Goal: Task Accomplishment & Management: Manage account settings

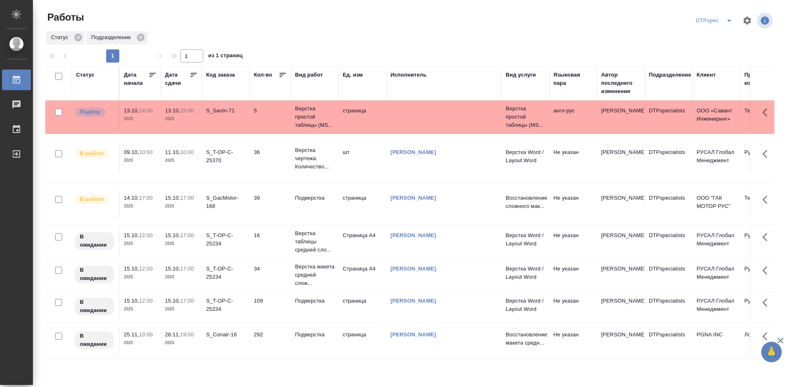
click at [191, 74] on icon at bounding box center [194, 75] width 8 height 8
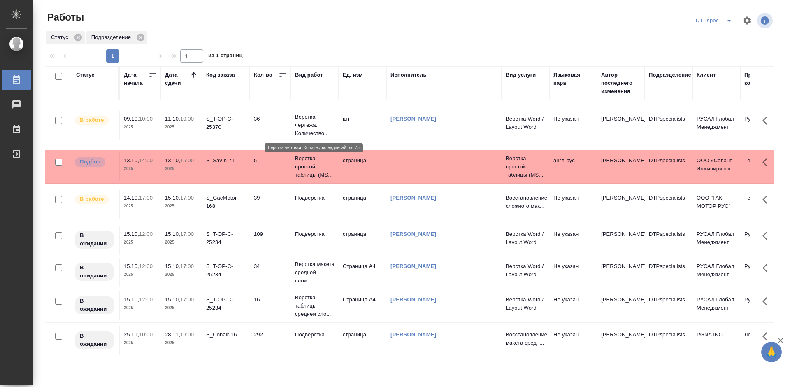
click at [304, 126] on p "Верстка чертежа. Количество..." at bounding box center [315, 125] width 40 height 25
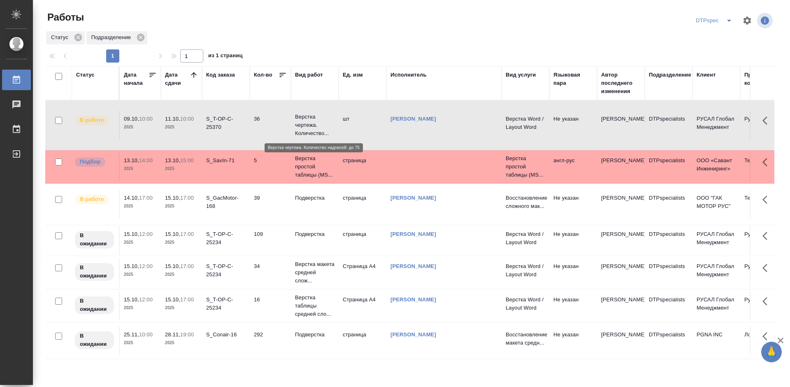
click at [304, 126] on p "Верстка чертежа. Количество..." at bounding box center [315, 125] width 40 height 25
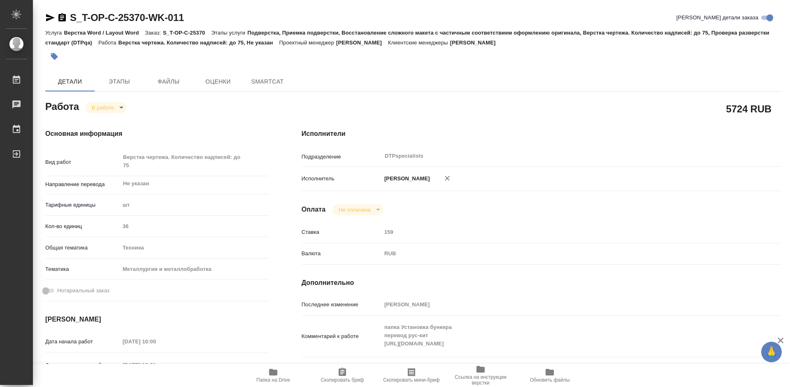
type textarea "x"
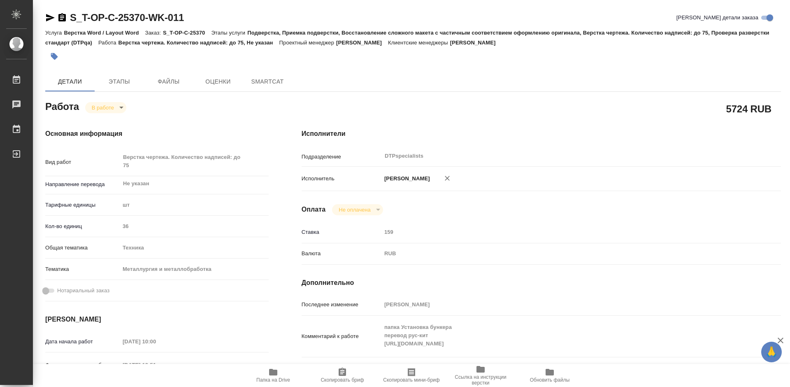
type textarea "x"
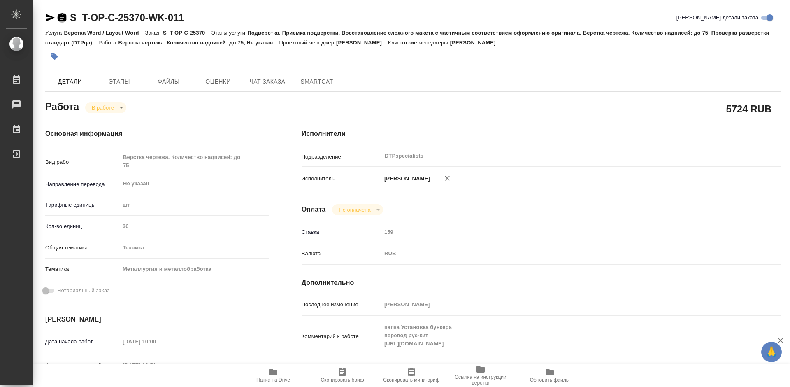
click at [61, 21] on icon "button" at bounding box center [61, 17] width 7 height 8
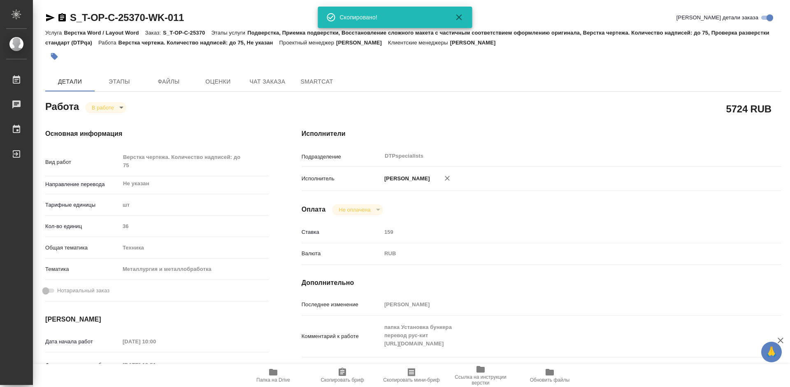
type textarea "x"
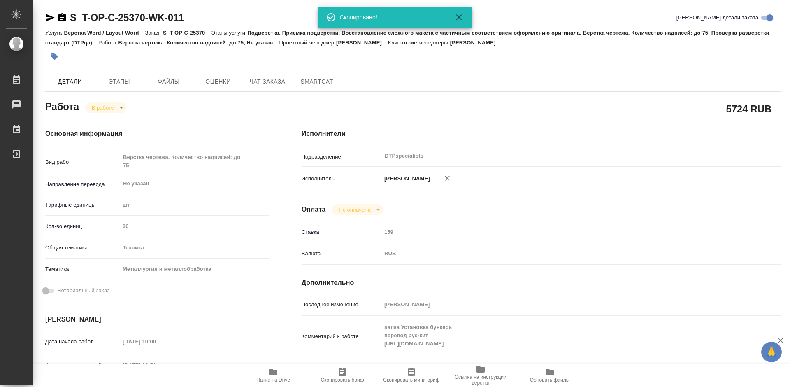
type textarea "x"
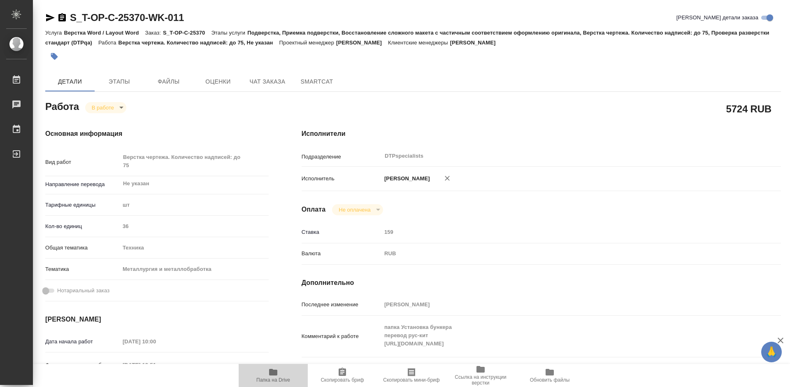
click at [272, 374] on icon "button" at bounding box center [273, 372] width 8 height 7
click at [102, 107] on body "🙏 .cls-1 fill:#fff; AWATERA Работы 0 Чаты График Выйти S_T-OP-C-25370-WK-011 Кр…" at bounding box center [395, 193] width 790 height 387
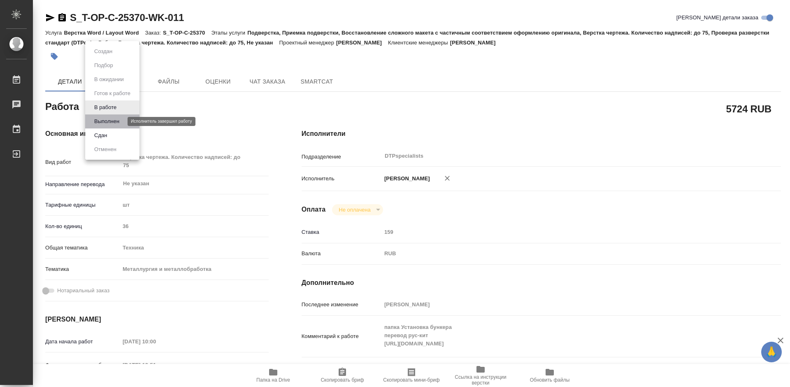
click at [104, 119] on button "Выполнен" at bounding box center [107, 121] width 30 height 9
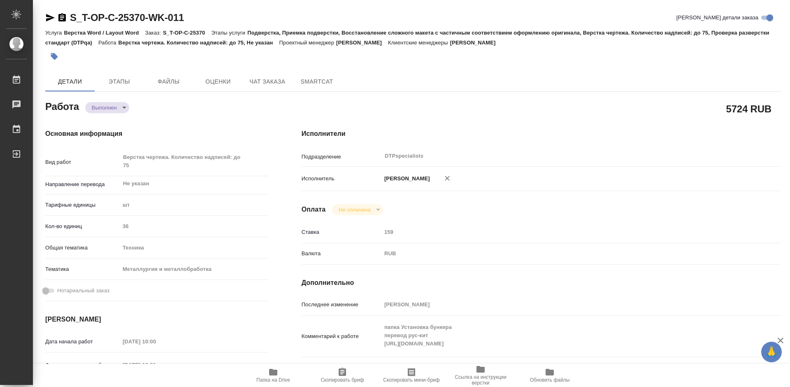
type textarea "x"
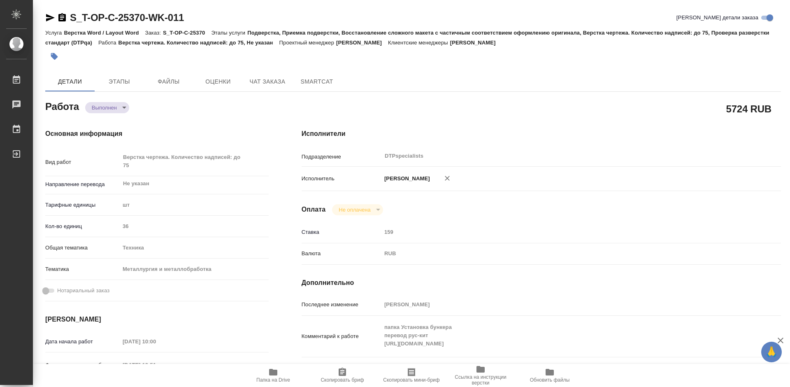
type textarea "x"
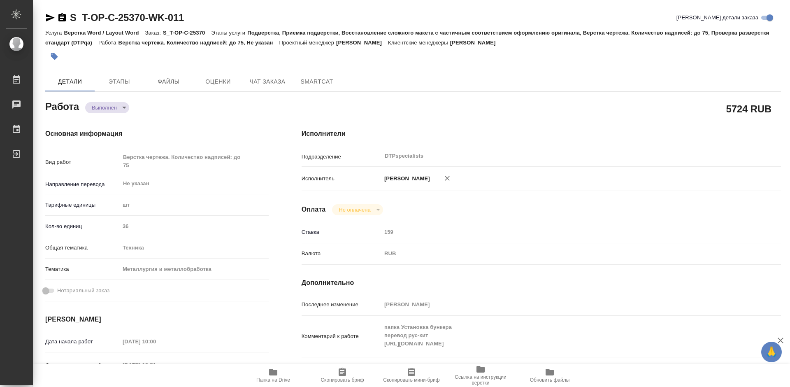
type textarea "x"
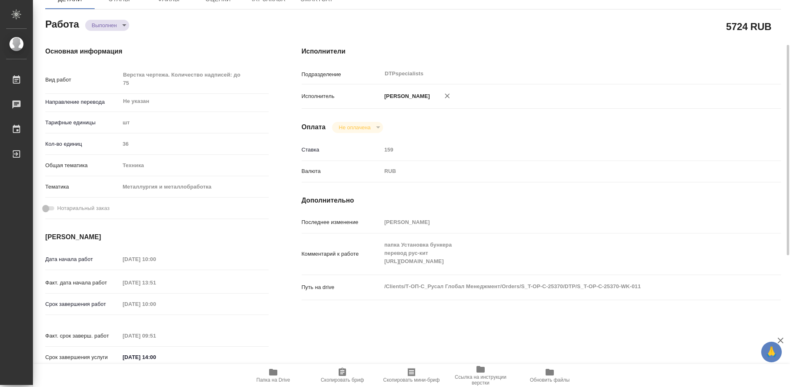
type textarea "x"
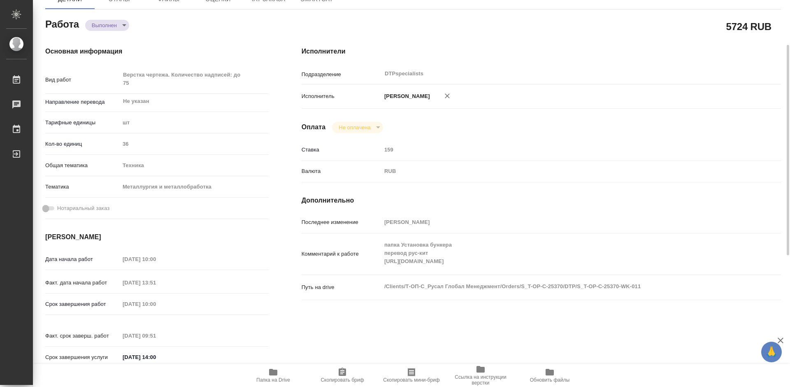
scroll to position [165, 0]
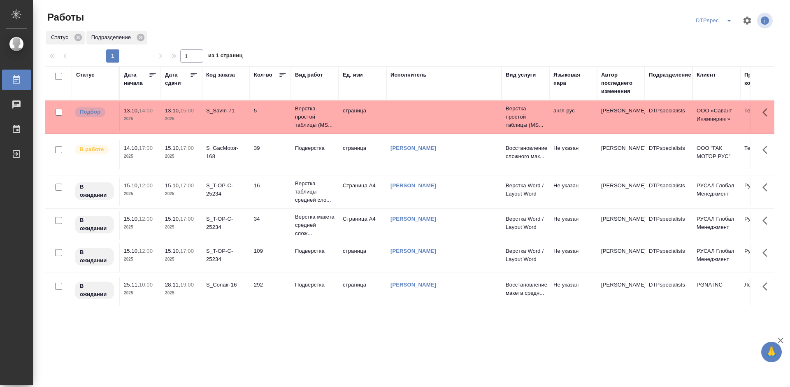
click at [193, 75] on icon at bounding box center [194, 75] width 8 height 8
